Goal: Transaction & Acquisition: Purchase product/service

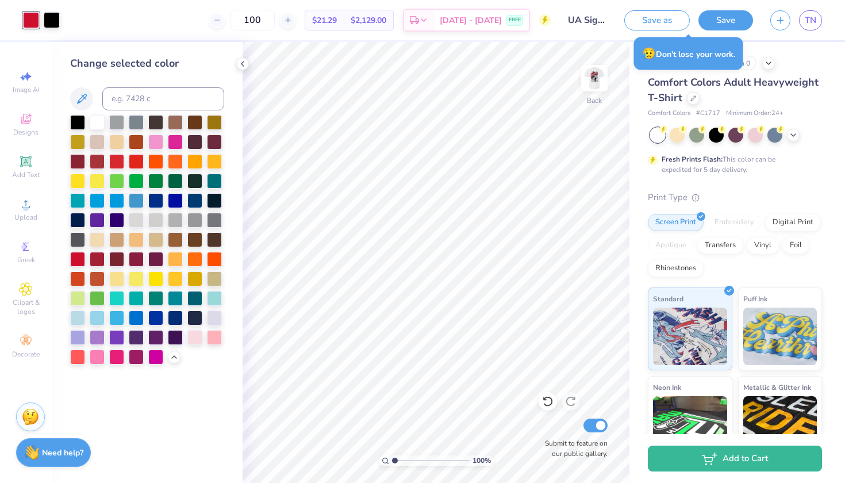
click at [603, 85] on img at bounding box center [594, 78] width 23 height 23
click at [806, 13] on link "TN" at bounding box center [810, 20] width 23 height 20
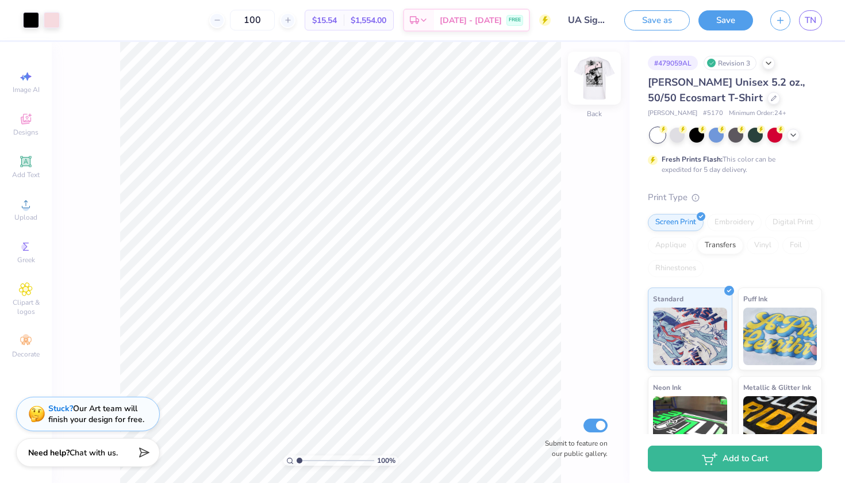
click at [599, 83] on img at bounding box center [595, 78] width 46 height 46
click at [806, 26] on span "TN" at bounding box center [810, 20] width 11 height 13
click at [823, 14] on div "Save as Save TN" at bounding box center [734, 20] width 221 height 40
click at [807, 33] on div "Save as Save TN" at bounding box center [734, 20] width 221 height 40
click at [809, 22] on span "TN" at bounding box center [810, 20] width 11 height 13
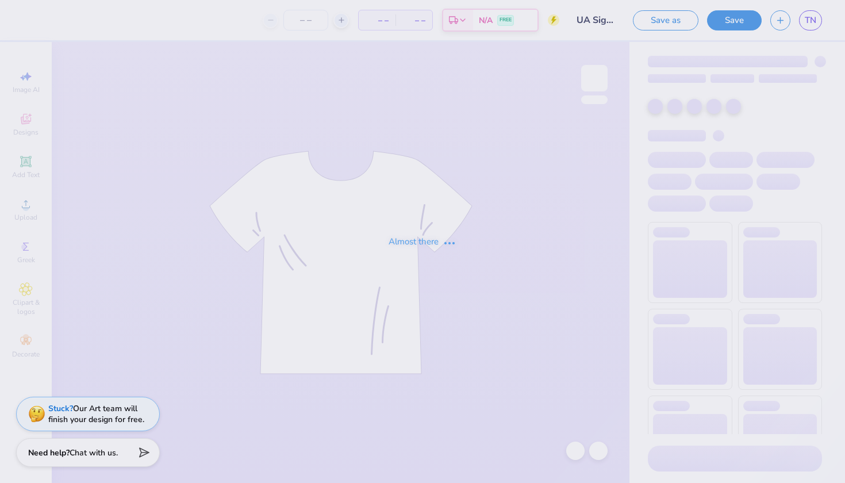
type input "100"
drag, startPoint x: 280, startPoint y: 4, endPoint x: 221, endPoint y: -6, distance: 60.1
click at [221, 0] on html "Almost there 100 N/A Per Item N/A Total Est. Delivery N/A FREE Design Title UA …" at bounding box center [422, 241] width 845 height 483
type input "100"
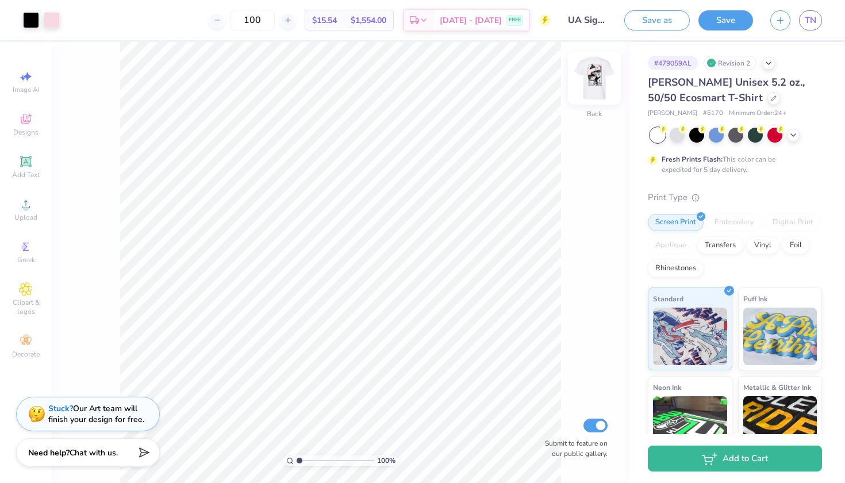
click at [591, 73] on img at bounding box center [595, 78] width 46 height 46
click at [591, 73] on img at bounding box center [594, 78] width 23 height 23
click at [771, 99] on icon at bounding box center [774, 97] width 6 height 6
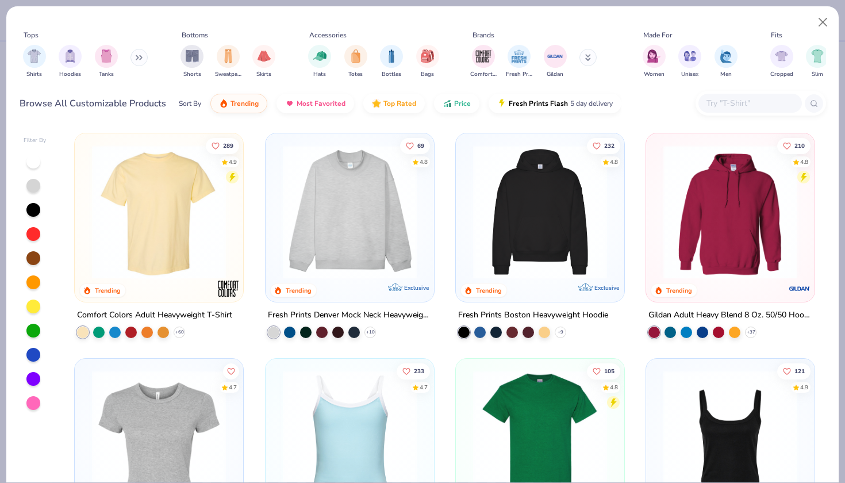
click at [717, 104] on input "text" at bounding box center [750, 103] width 89 height 13
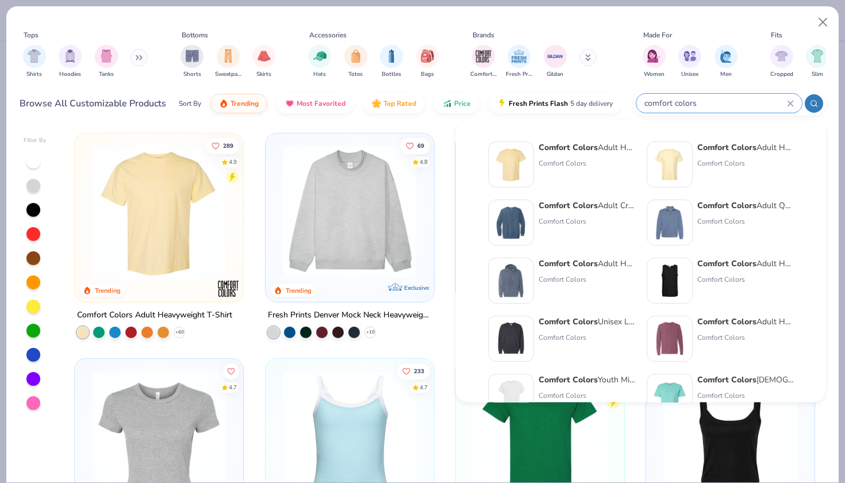
type input "comfort colors"
click at [505, 156] on img at bounding box center [511, 165] width 36 height 36
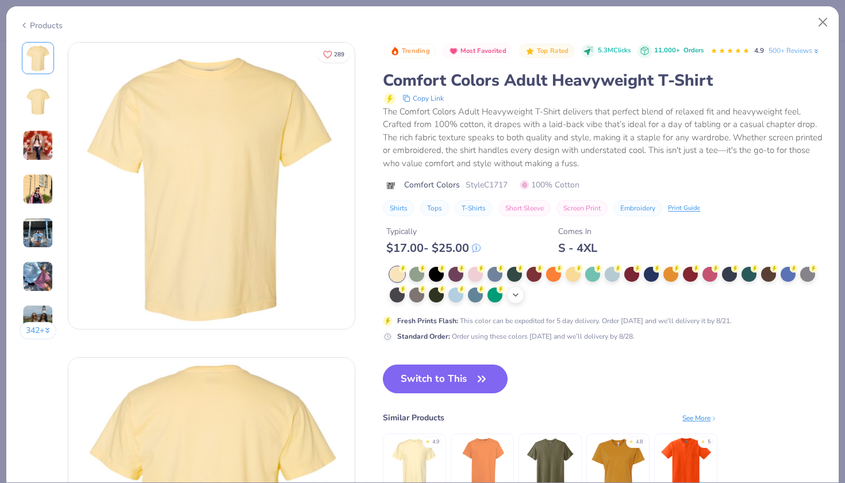
click at [516, 291] on icon at bounding box center [515, 294] width 9 height 9
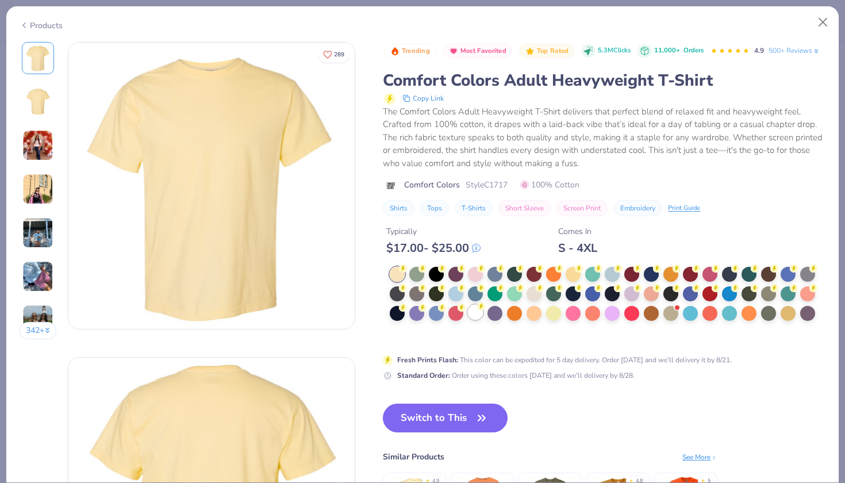
click at [472, 309] on div at bounding box center [475, 312] width 15 height 15
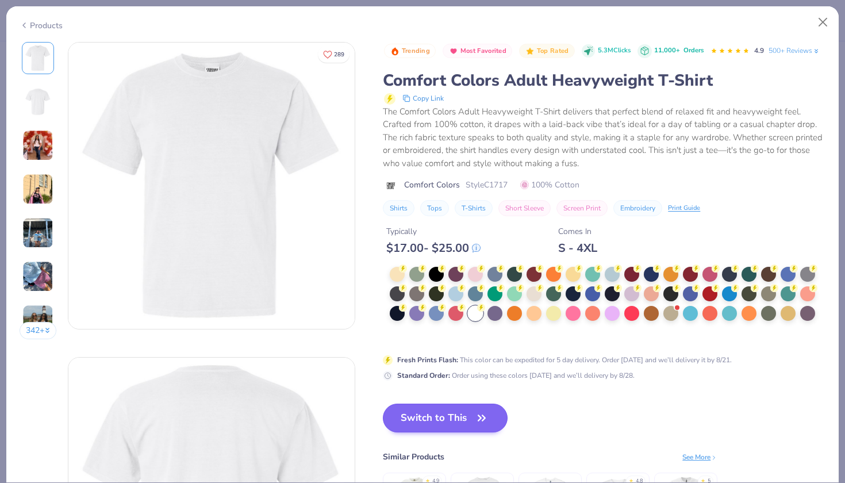
click at [469, 413] on button "Switch to This" at bounding box center [445, 418] width 125 height 29
click at [469, 419] on button "Switch to This" at bounding box center [445, 418] width 125 height 29
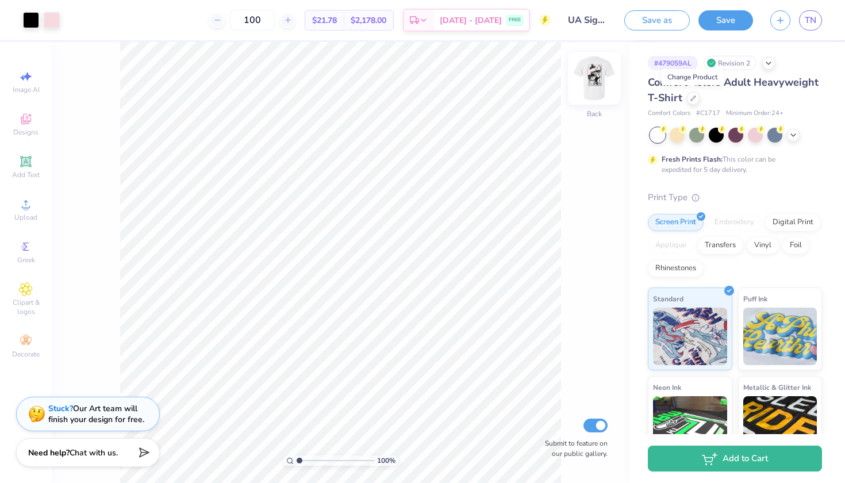
click at [600, 75] on img at bounding box center [595, 78] width 46 height 46
click at [595, 76] on img at bounding box center [595, 78] width 46 height 46
click at [595, 85] on img at bounding box center [595, 78] width 46 height 46
click at [610, 448] on div "100 % Front Submit to feature on our public gallery." at bounding box center [341, 262] width 578 height 441
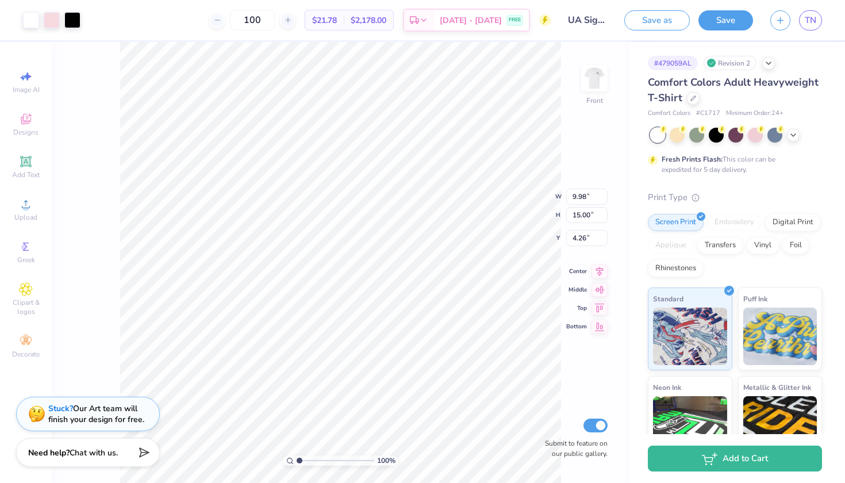
type input "3.00"
click at [27, 19] on div at bounding box center [31, 19] width 16 height 16
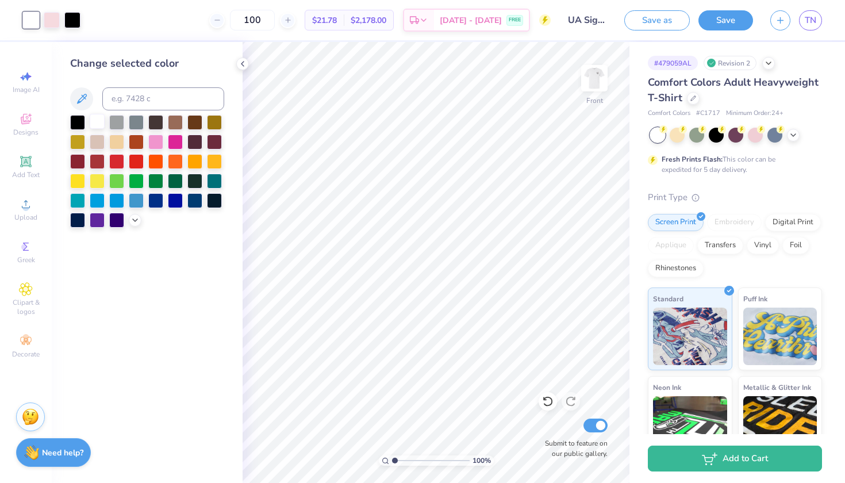
click at [94, 126] on div at bounding box center [97, 121] width 15 height 15
click at [83, 123] on div at bounding box center [77, 121] width 15 height 15
click at [554, 399] on div at bounding box center [548, 401] width 18 height 18
click at [193, 288] on div "Change selected color" at bounding box center [147, 262] width 191 height 441
click at [604, 91] on img at bounding box center [595, 78] width 46 height 46
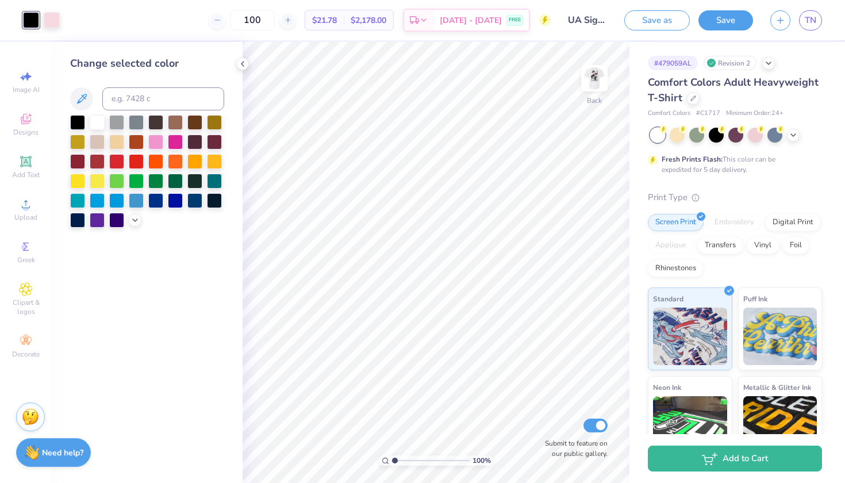
click at [604, 90] on img at bounding box center [594, 78] width 23 height 23
click at [57, 21] on div at bounding box center [52, 19] width 16 height 16
click at [132, 224] on icon at bounding box center [135, 218] width 9 height 9
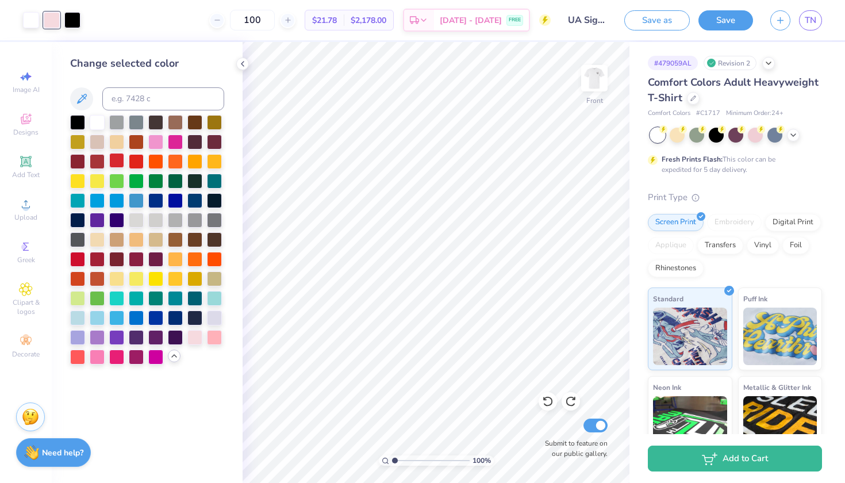
click at [122, 167] on div at bounding box center [116, 160] width 15 height 15
click at [589, 85] on img at bounding box center [595, 78] width 46 height 46
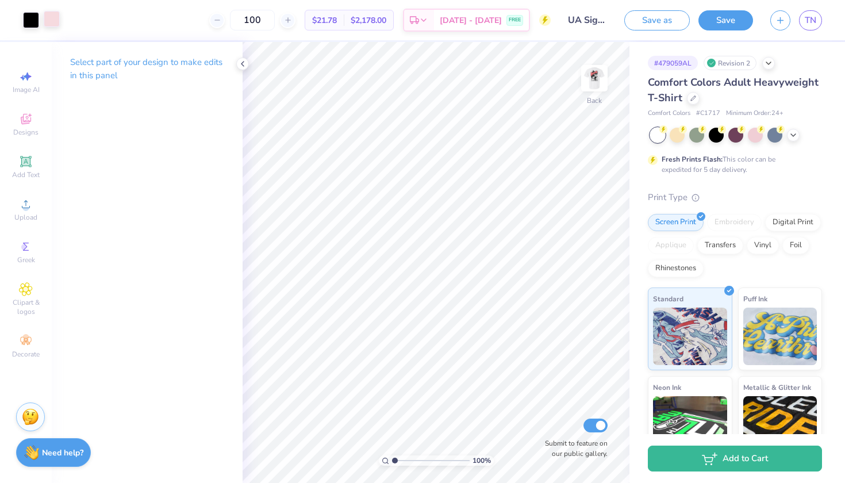
click at [53, 22] on div at bounding box center [52, 19] width 16 height 16
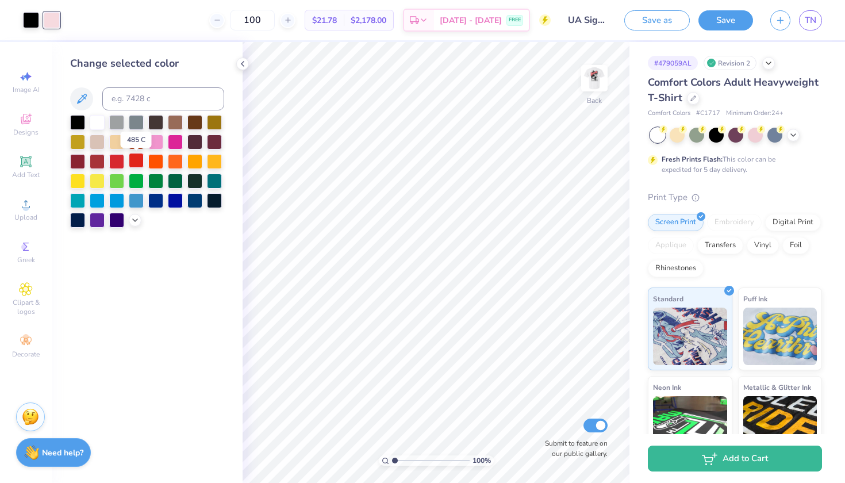
click at [140, 164] on div at bounding box center [136, 160] width 15 height 15
click at [187, 39] on div "Art colors 100 $21.78 Per Item $2,178.00 Total Est. Delivery [DATE] - [DATE] FR…" at bounding box center [422, 241] width 845 height 483
